Goal: Find specific page/section

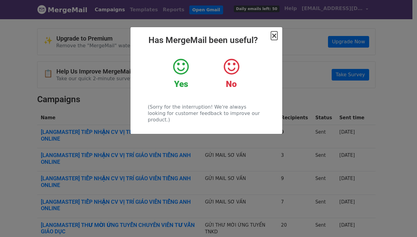
drag, startPoint x: 0, startPoint y: 0, endPoint x: 276, endPoint y: 38, distance: 278.8
click at [276, 38] on span "×" at bounding box center [274, 35] width 6 height 9
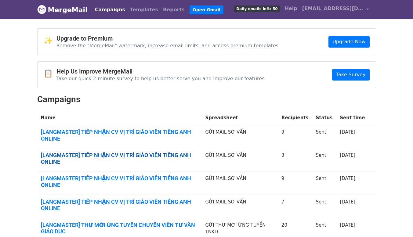
click at [145, 158] on link "[LANGMASTER] TIẾP NHẬN CV VỊ TRÍ GIÁO VIÊN TIẾNG ANH ONLINE" at bounding box center [119, 158] width 157 height 13
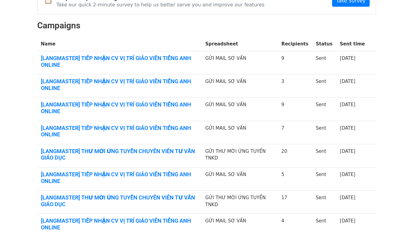
scroll to position [92, 0]
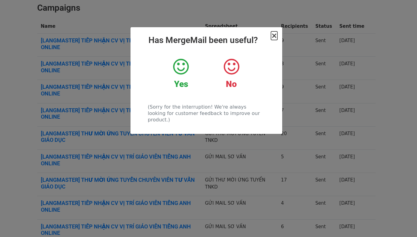
click at [274, 37] on span "×" at bounding box center [274, 35] width 6 height 9
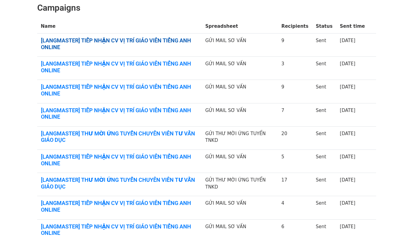
click at [94, 38] on link "[LANGMASTER] TIẾP NHẬN CV VỊ TRÍ GIÁO VIÊN TIẾNG ANH ONLINE" at bounding box center [119, 43] width 157 height 13
